Goal: Task Accomplishment & Management: Use online tool/utility

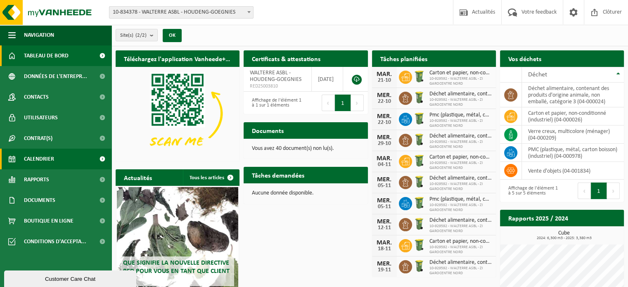
click at [38, 154] on span "Calendrier" at bounding box center [39, 159] width 30 height 21
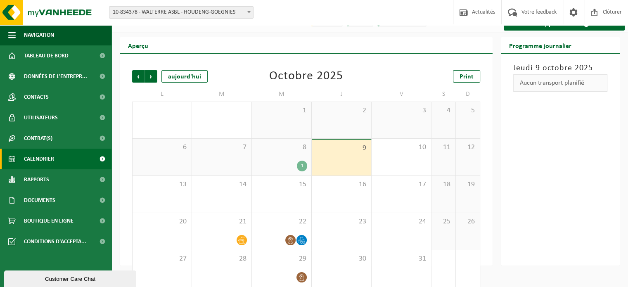
scroll to position [26, 0]
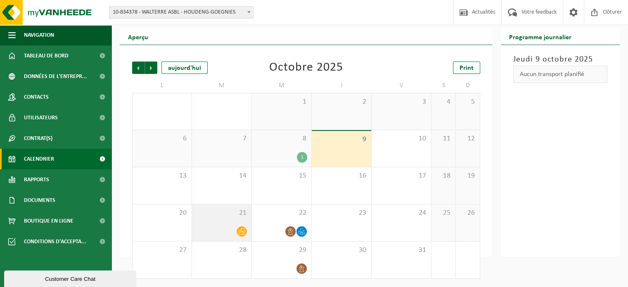
click at [243, 230] on icon at bounding box center [241, 231] width 7 height 7
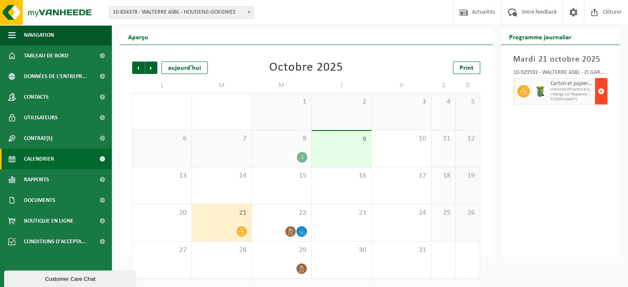
click at [599, 91] on span "button" at bounding box center [601, 91] width 7 height 17
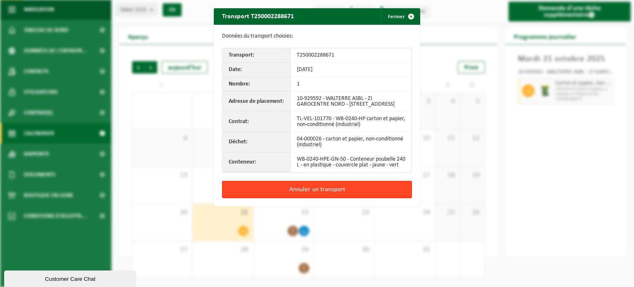
click at [322, 196] on button "Annuler un transport" at bounding box center [317, 189] width 190 height 17
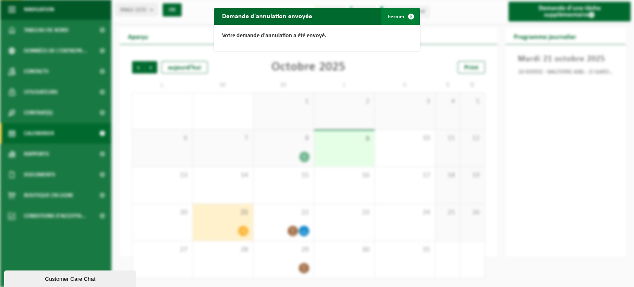
click at [397, 13] on button "Fermer" at bounding box center [400, 16] width 38 height 17
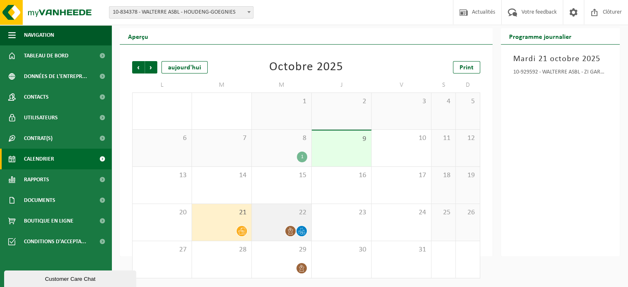
click at [302, 231] on icon at bounding box center [301, 230] width 7 height 7
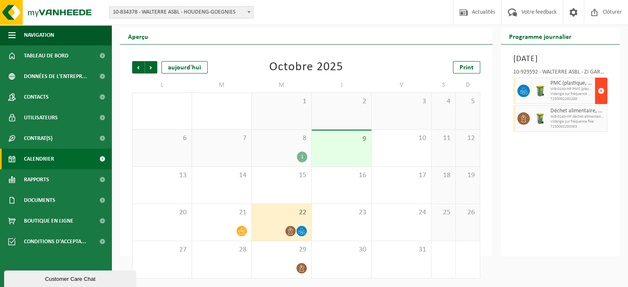
click at [598, 99] on span "button" at bounding box center [601, 91] width 7 height 17
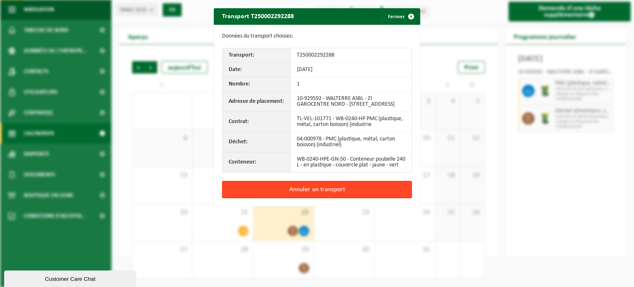
click at [331, 196] on button "Annuler un transport" at bounding box center [317, 189] width 190 height 17
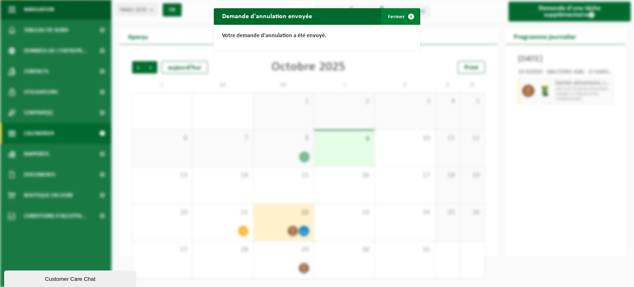
click at [391, 19] on button "Fermer" at bounding box center [400, 16] width 38 height 17
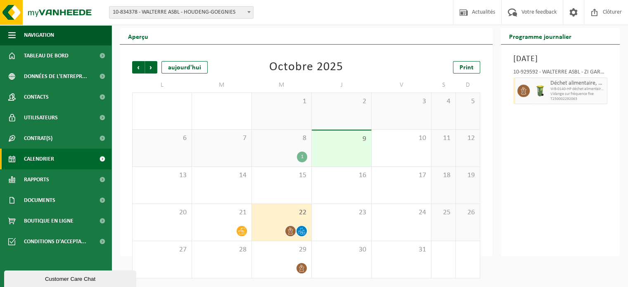
click at [293, 231] on icon at bounding box center [290, 230] width 5 height 7
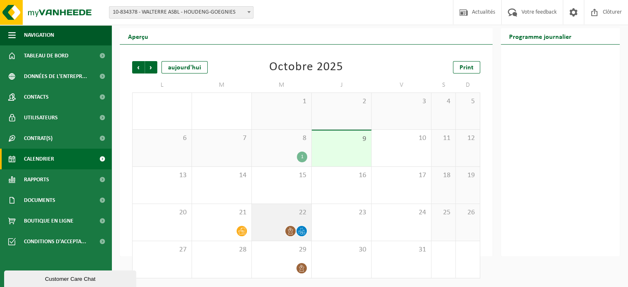
click at [289, 231] on icon at bounding box center [290, 230] width 7 height 7
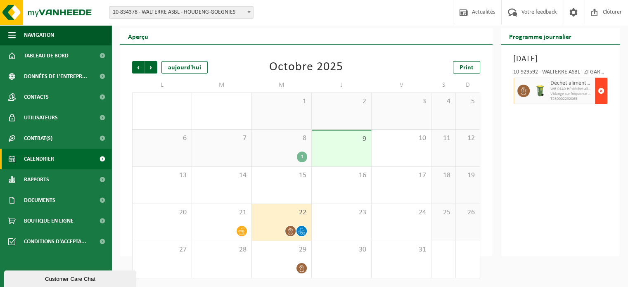
click at [599, 99] on span "button" at bounding box center [601, 91] width 7 height 17
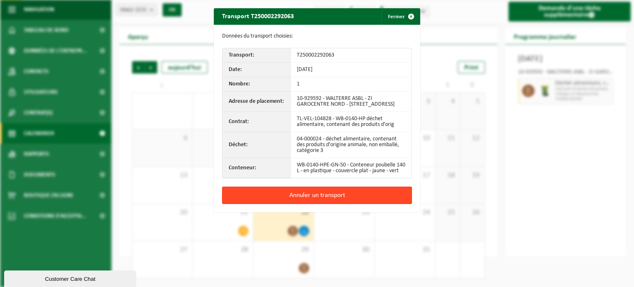
click at [335, 198] on button "Annuler un transport" at bounding box center [317, 195] width 190 height 17
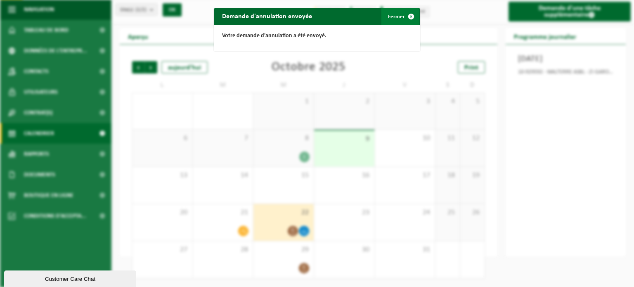
click at [399, 14] on button "Fermer" at bounding box center [400, 16] width 38 height 17
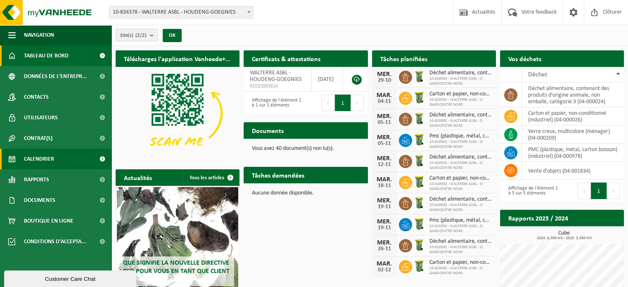
click at [43, 157] on span "Calendrier" at bounding box center [39, 159] width 30 height 21
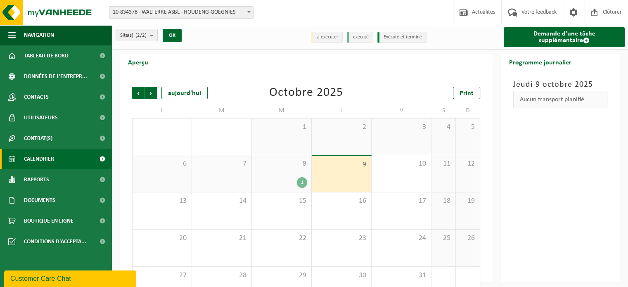
scroll to position [26, 0]
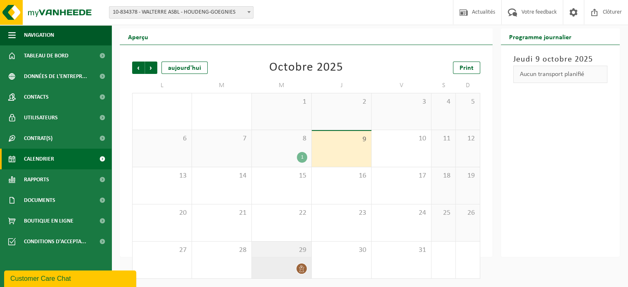
click at [298, 269] on icon at bounding box center [301, 268] width 7 height 7
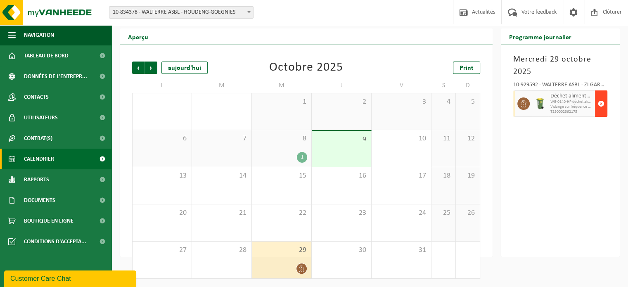
click at [602, 102] on span "button" at bounding box center [601, 103] width 7 height 17
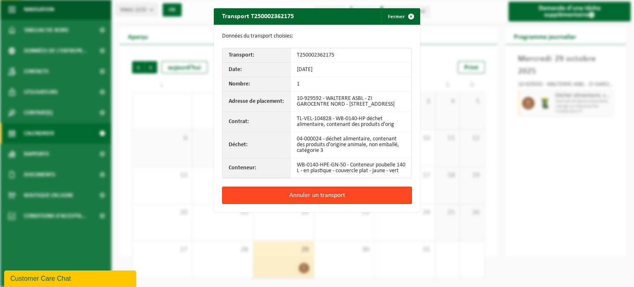
click at [309, 202] on button "Annuler un transport" at bounding box center [317, 195] width 190 height 17
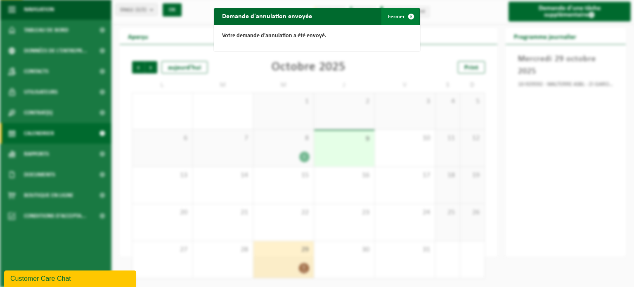
click at [397, 16] on button "Fermer" at bounding box center [400, 16] width 38 height 17
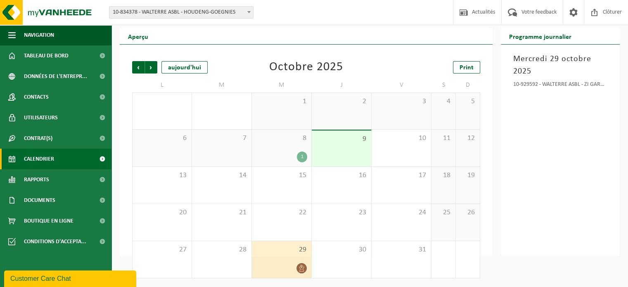
scroll to position [26, 0]
click at [151, 67] on span "Suivant" at bounding box center [151, 67] width 12 height 12
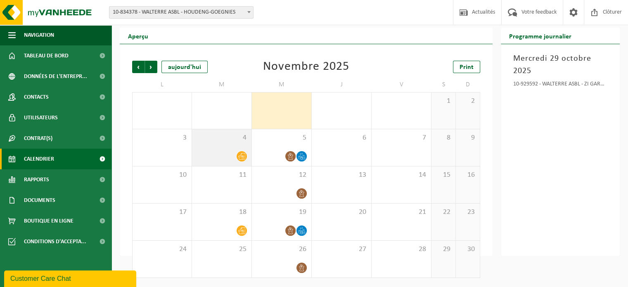
scroll to position [0, 0]
